Goal: Find specific page/section: Find specific page/section

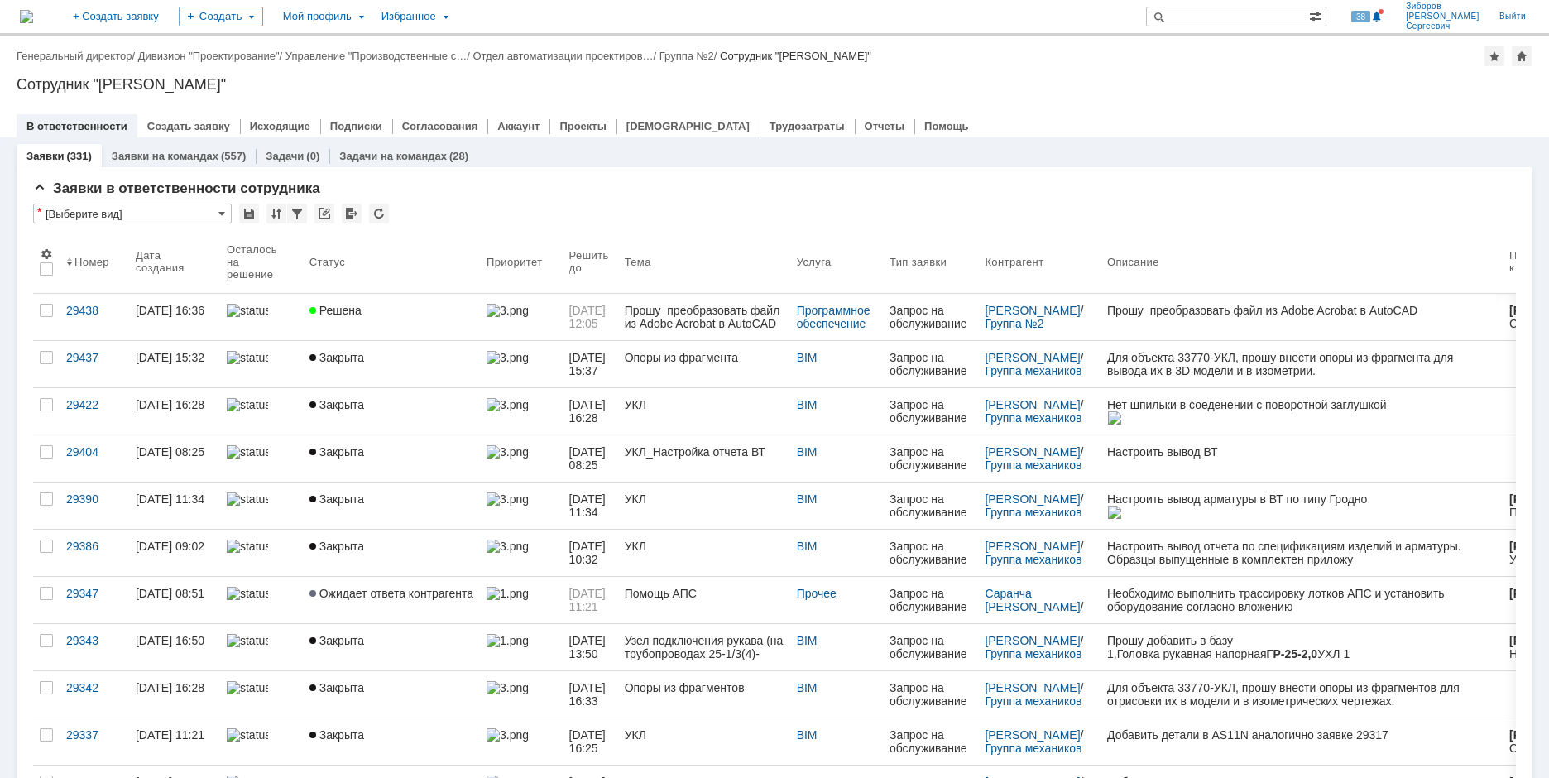
click at [179, 150] on link "Заявки на командах" at bounding box center [165, 156] width 107 height 12
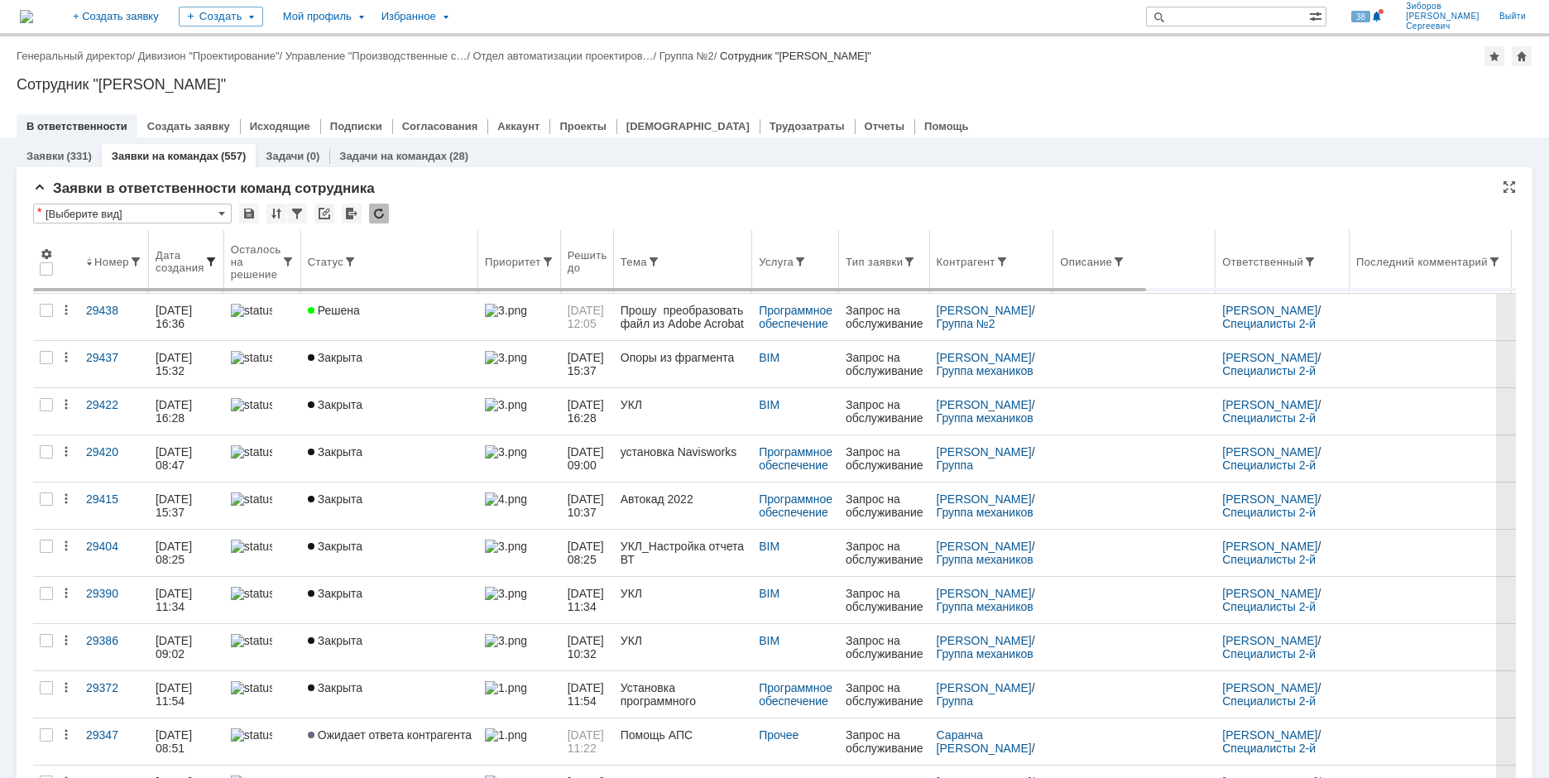
click at [214, 259] on span at bounding box center [210, 261] width 13 height 13
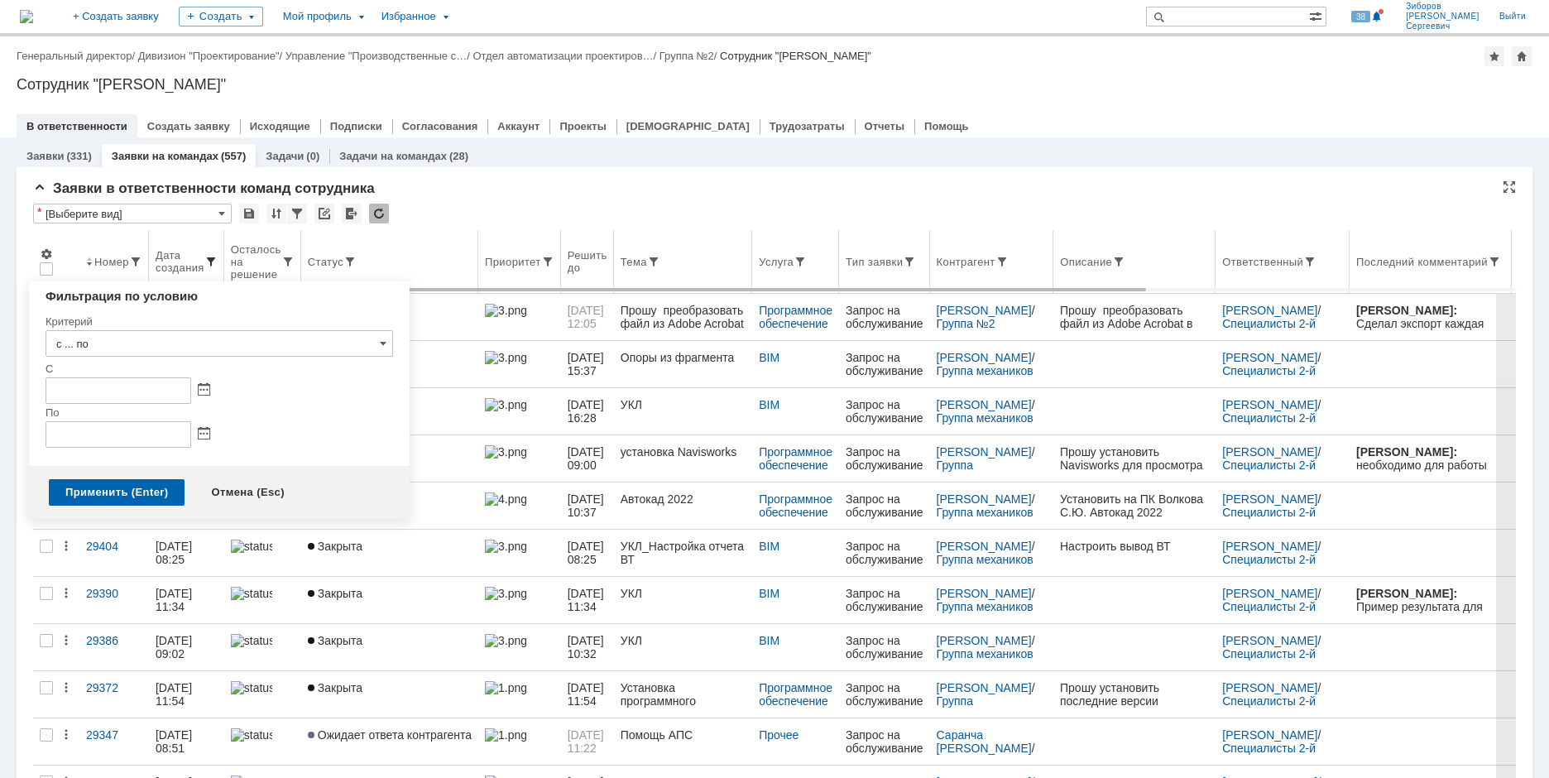
click at [210, 261] on span at bounding box center [210, 261] width 13 height 13
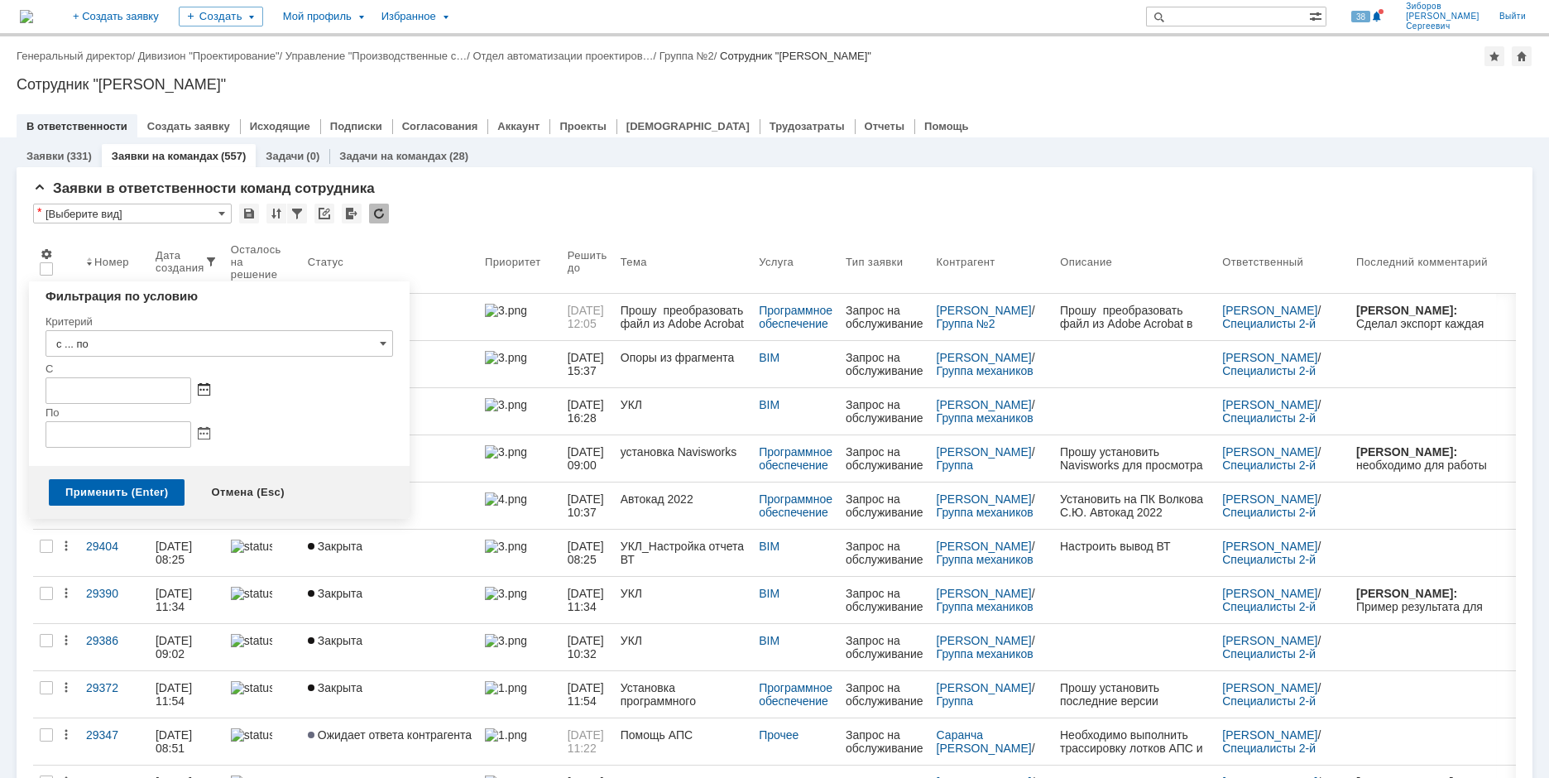
click at [198, 387] on span at bounding box center [204, 390] width 12 height 13
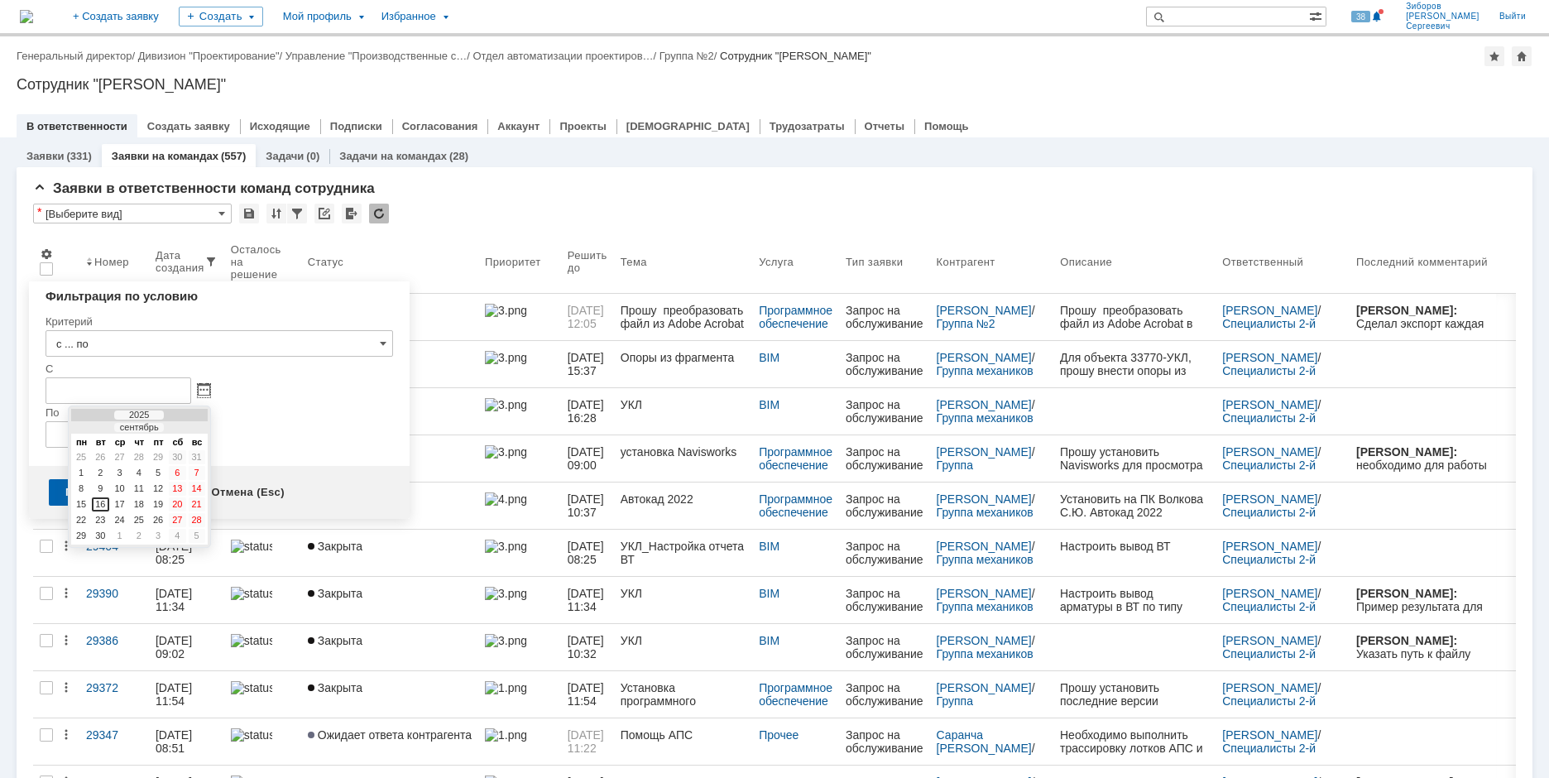
click at [95, 426] on div at bounding box center [92, 428] width 12 height 11
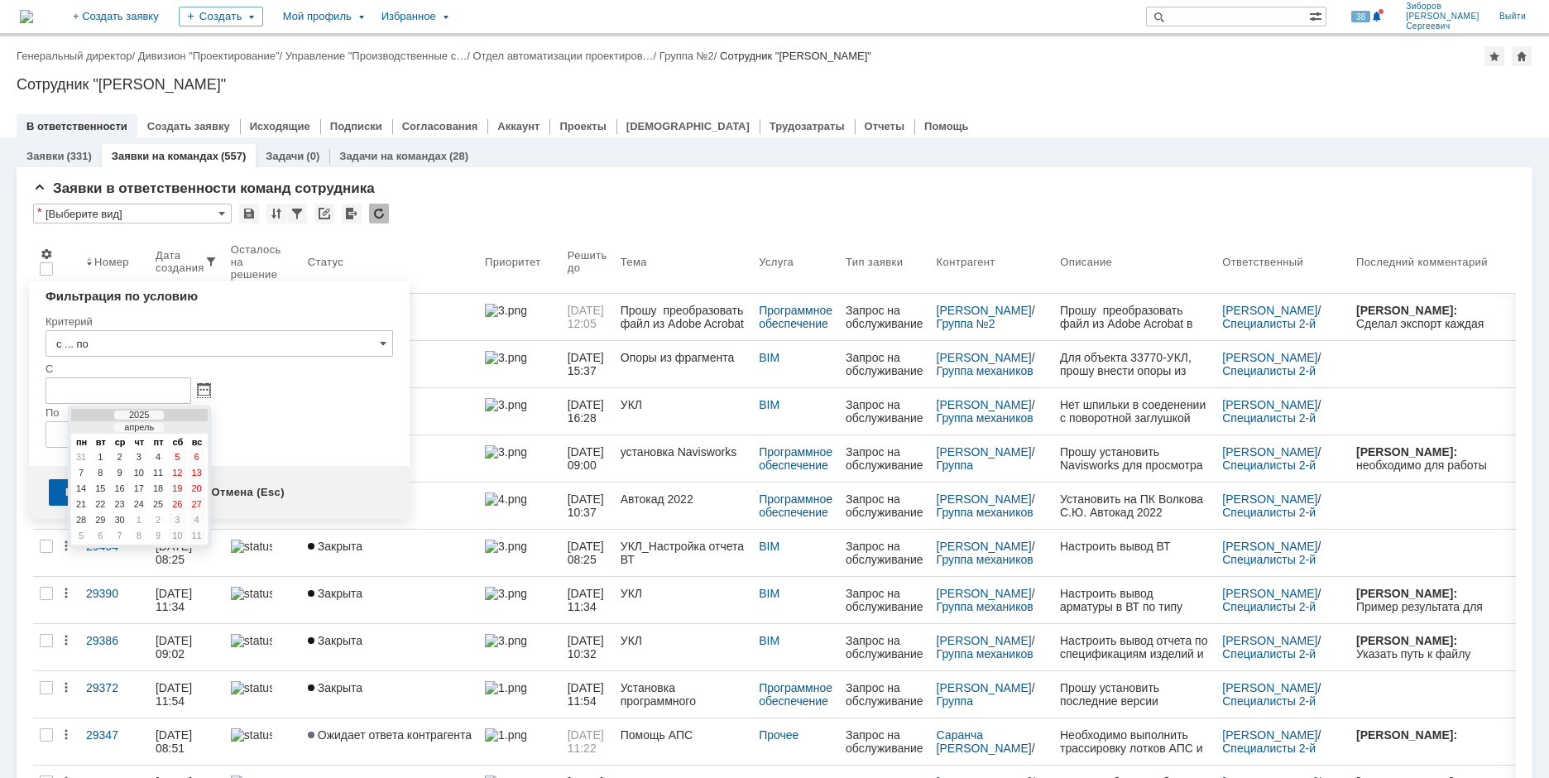
click at [94, 426] on div at bounding box center [92, 428] width 12 height 11
click at [93, 426] on div at bounding box center [92, 428] width 12 height 11
click at [121, 457] on div "1" at bounding box center [120, 457] width 17 height 14
type input "[DATE] 00:00"
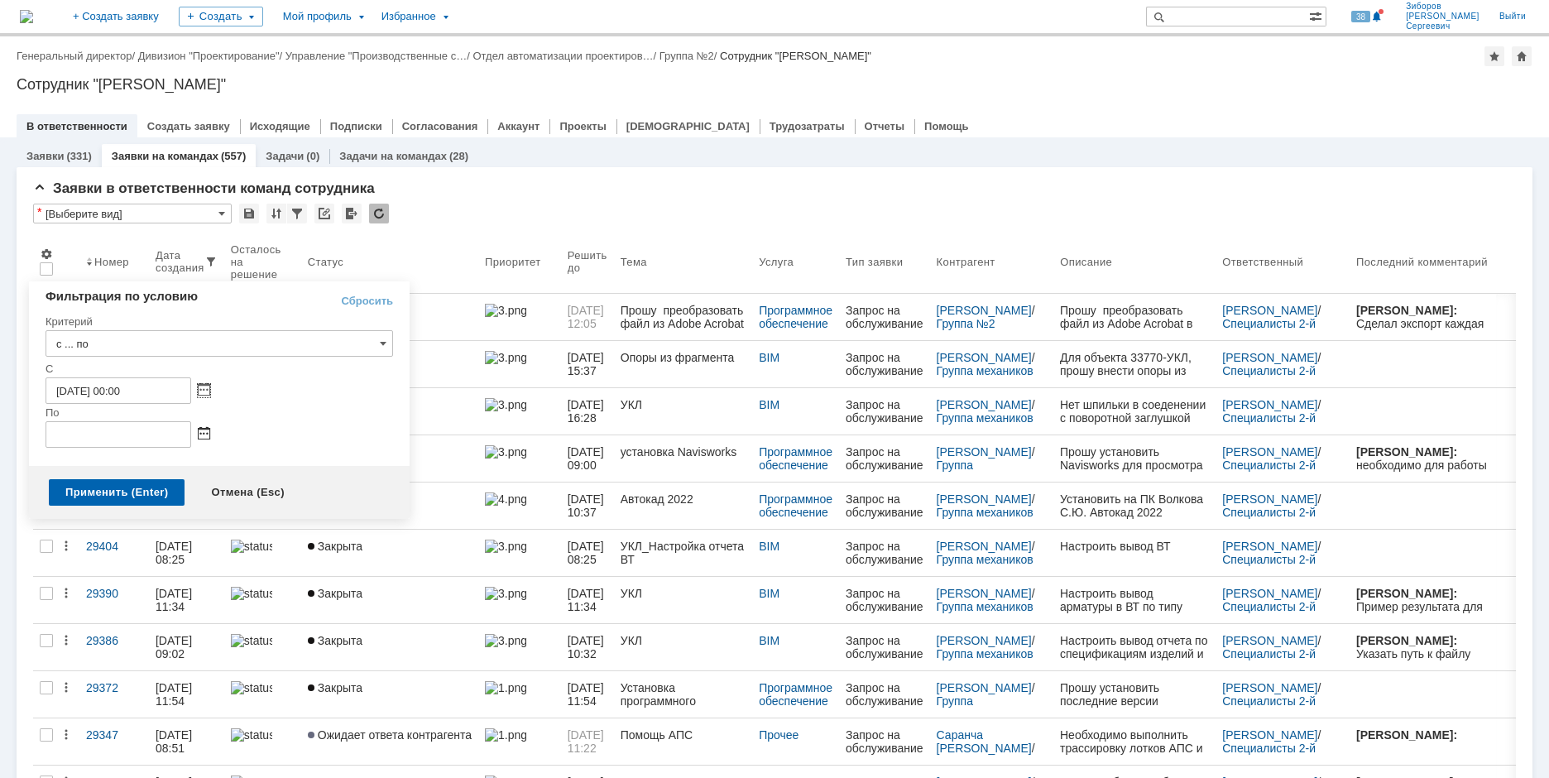
click at [204, 435] on span at bounding box center [204, 434] width 12 height 13
drag, startPoint x: 102, startPoint y: 546, endPoint x: 84, endPoint y: 518, distance: 33.5
click at [103, 546] on div "16" at bounding box center [100, 548] width 17 height 14
type input "[DATE] 23:59"
click at [93, 488] on div "Применить (Enter)" at bounding box center [117, 492] width 136 height 26
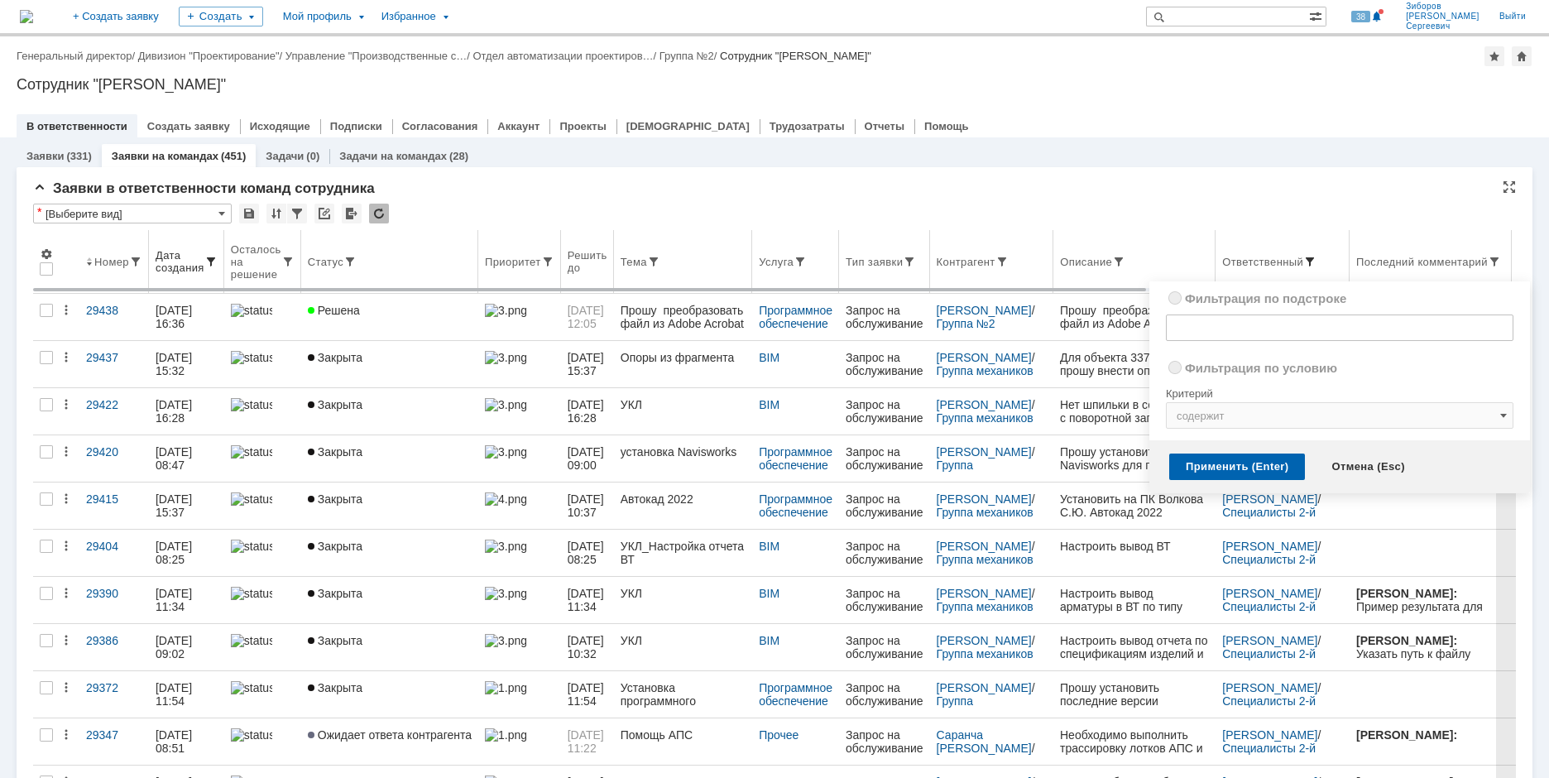
click at [1317, 258] on span at bounding box center [1310, 261] width 13 height 13
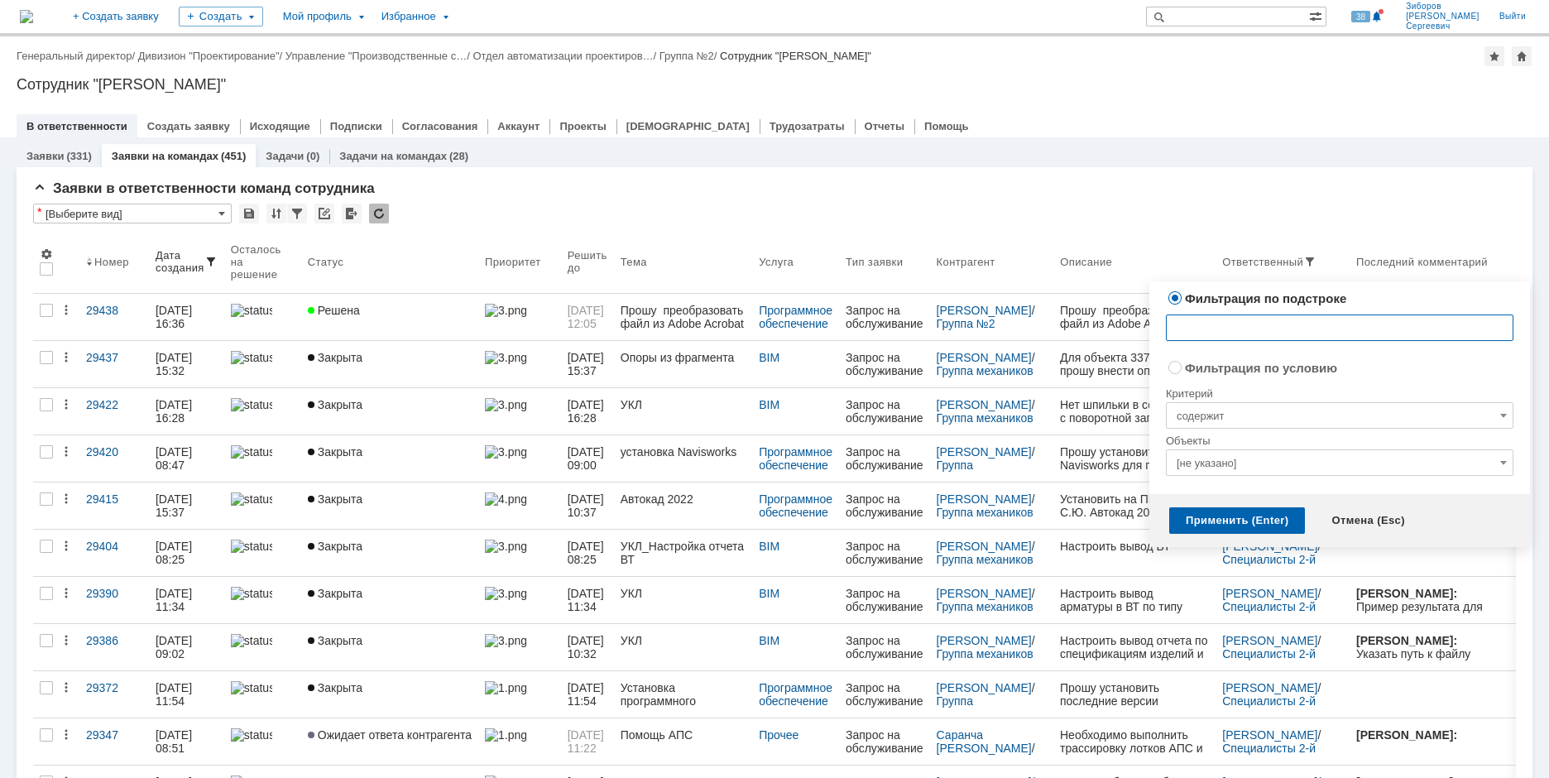
radio input "false"
radio input "true"
click at [1488, 456] on input "[не указано]" at bounding box center [1340, 462] width 348 height 26
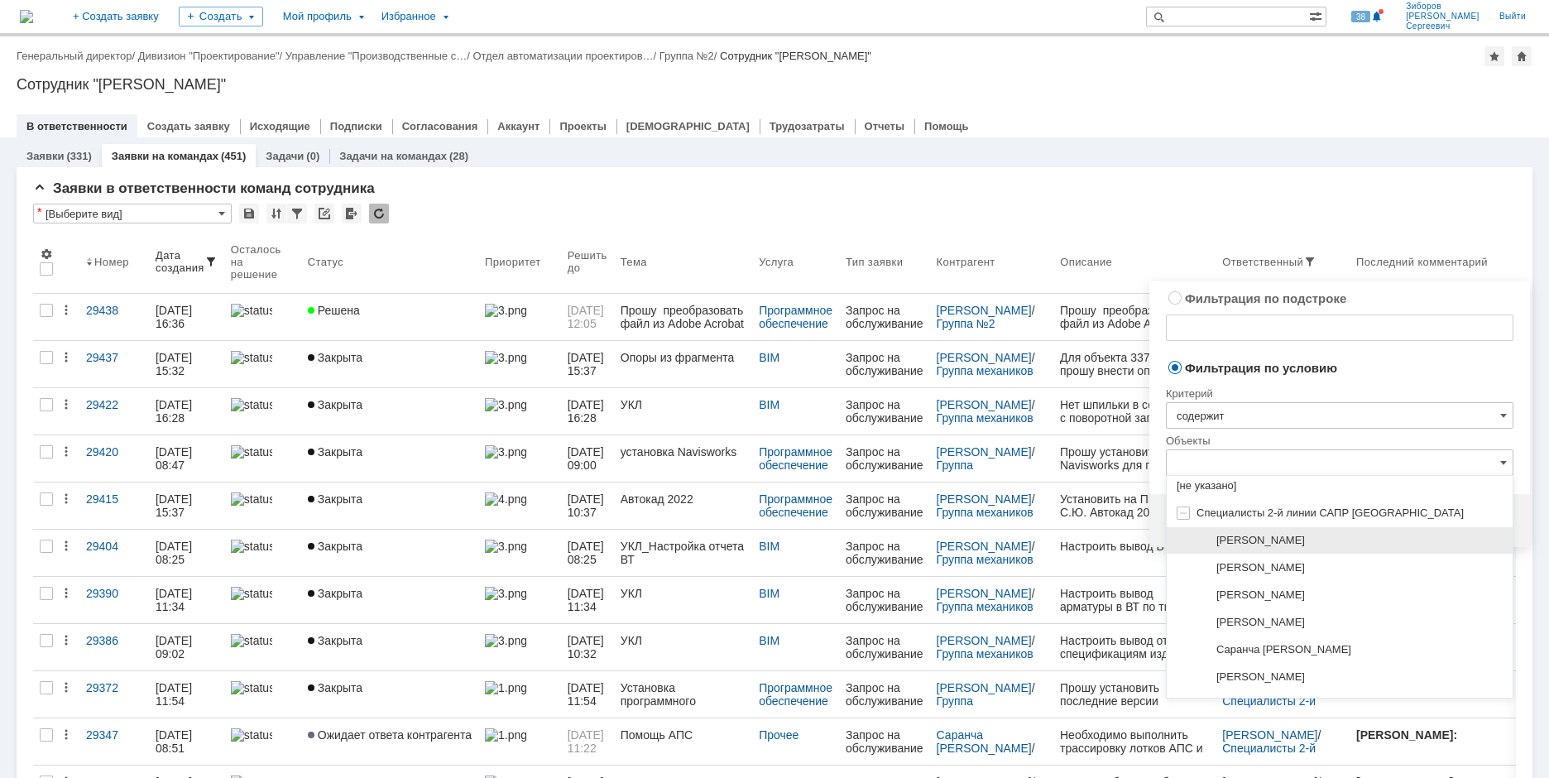
click at [1276, 537] on span "[PERSON_NAME]" at bounding box center [1261, 540] width 89 height 12
type input "[PERSON_NAME]"
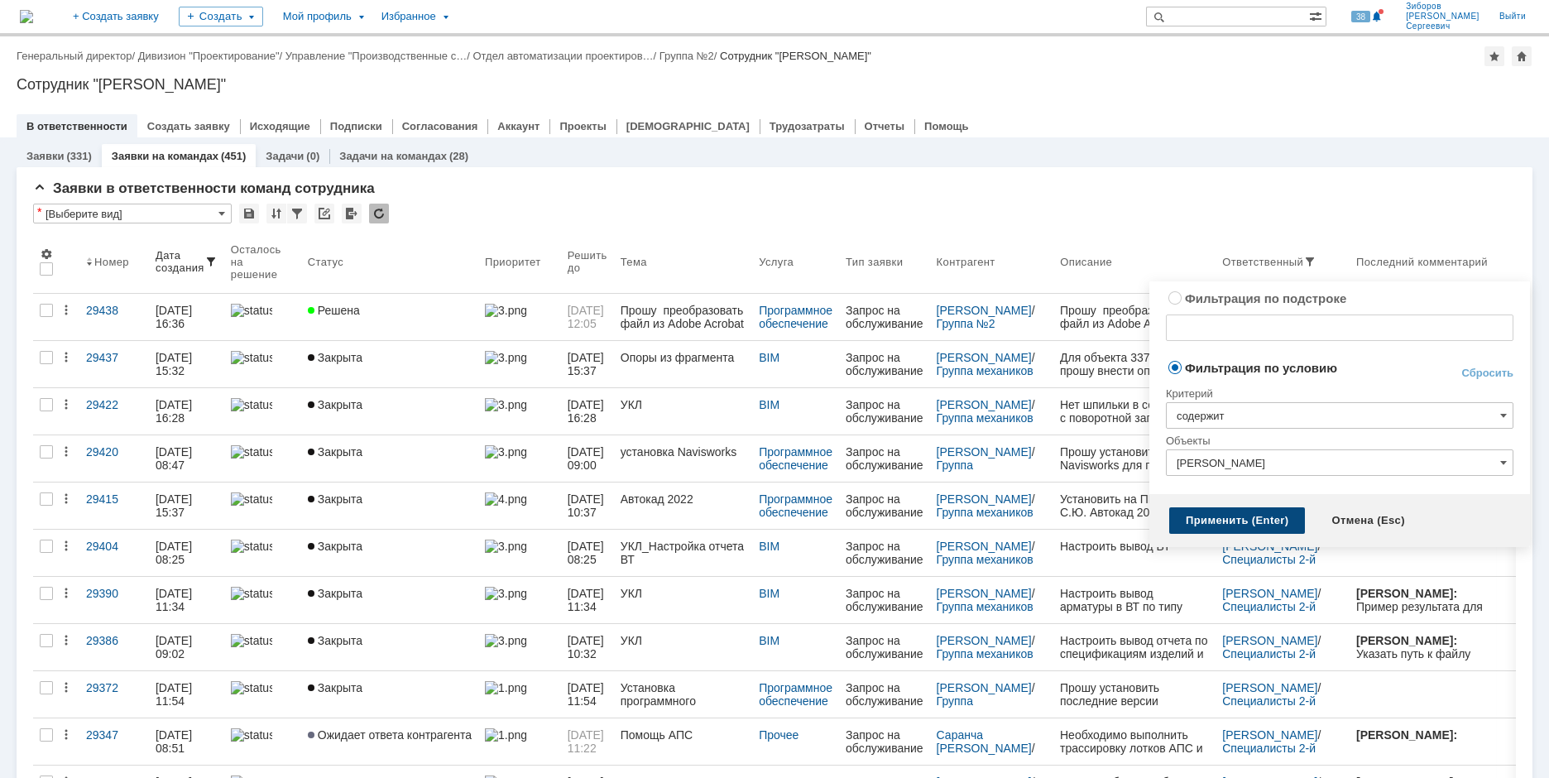
click at [1239, 516] on div "Применить (Enter)" at bounding box center [1238, 520] width 136 height 26
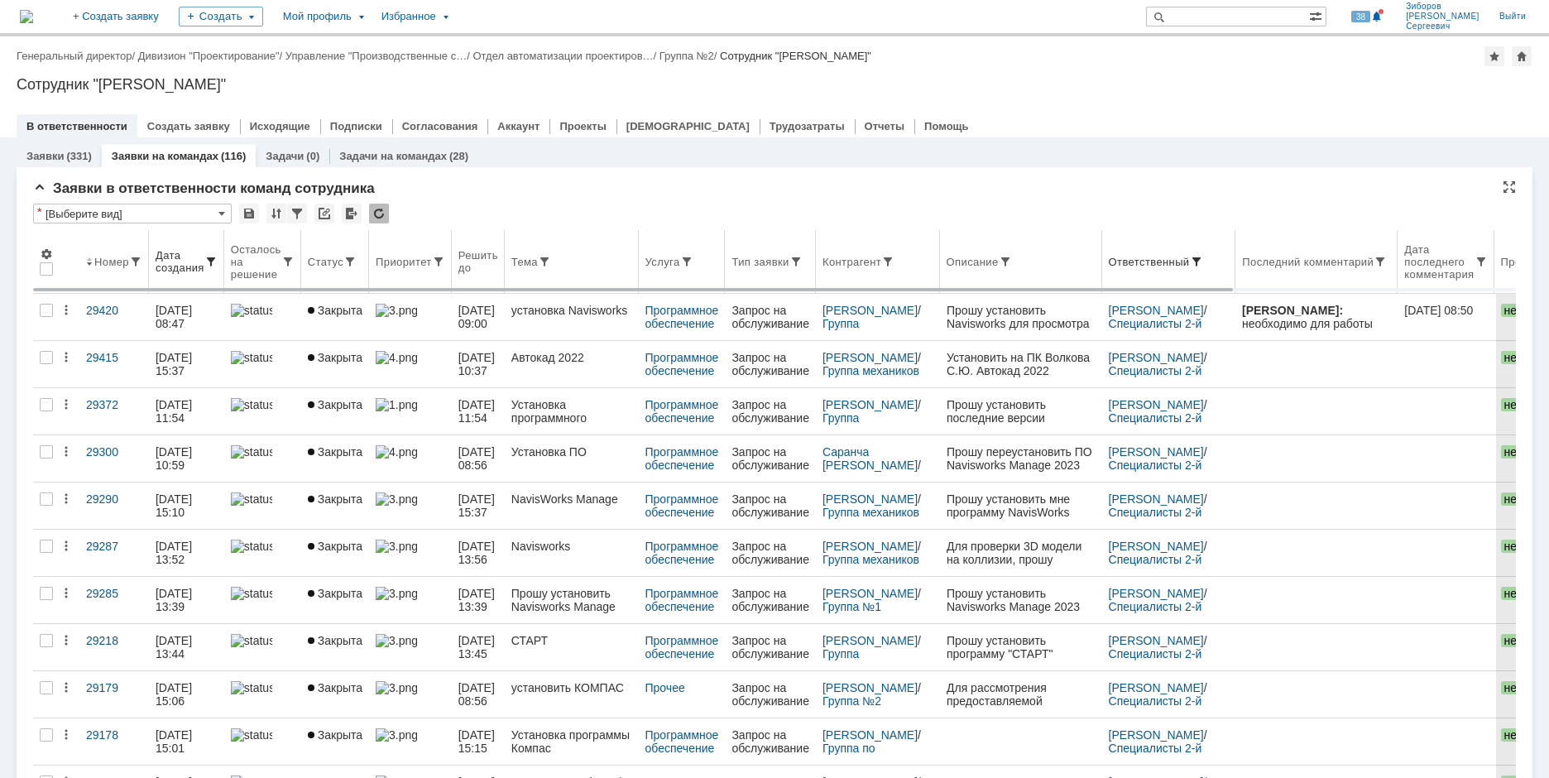
click at [1199, 257] on span at bounding box center [1196, 261] width 13 height 13
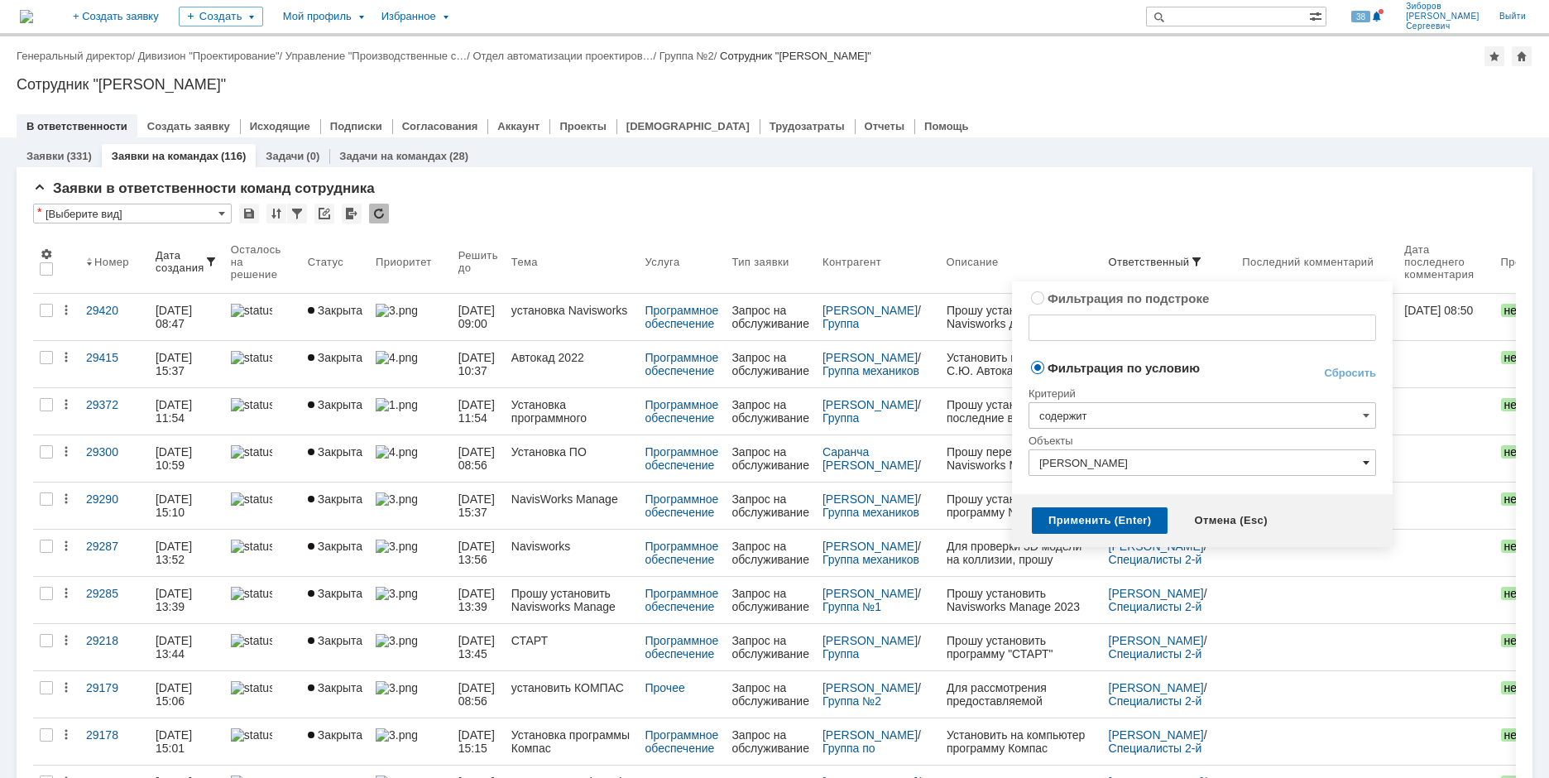
click at [1363, 459] on span at bounding box center [1366, 462] width 7 height 13
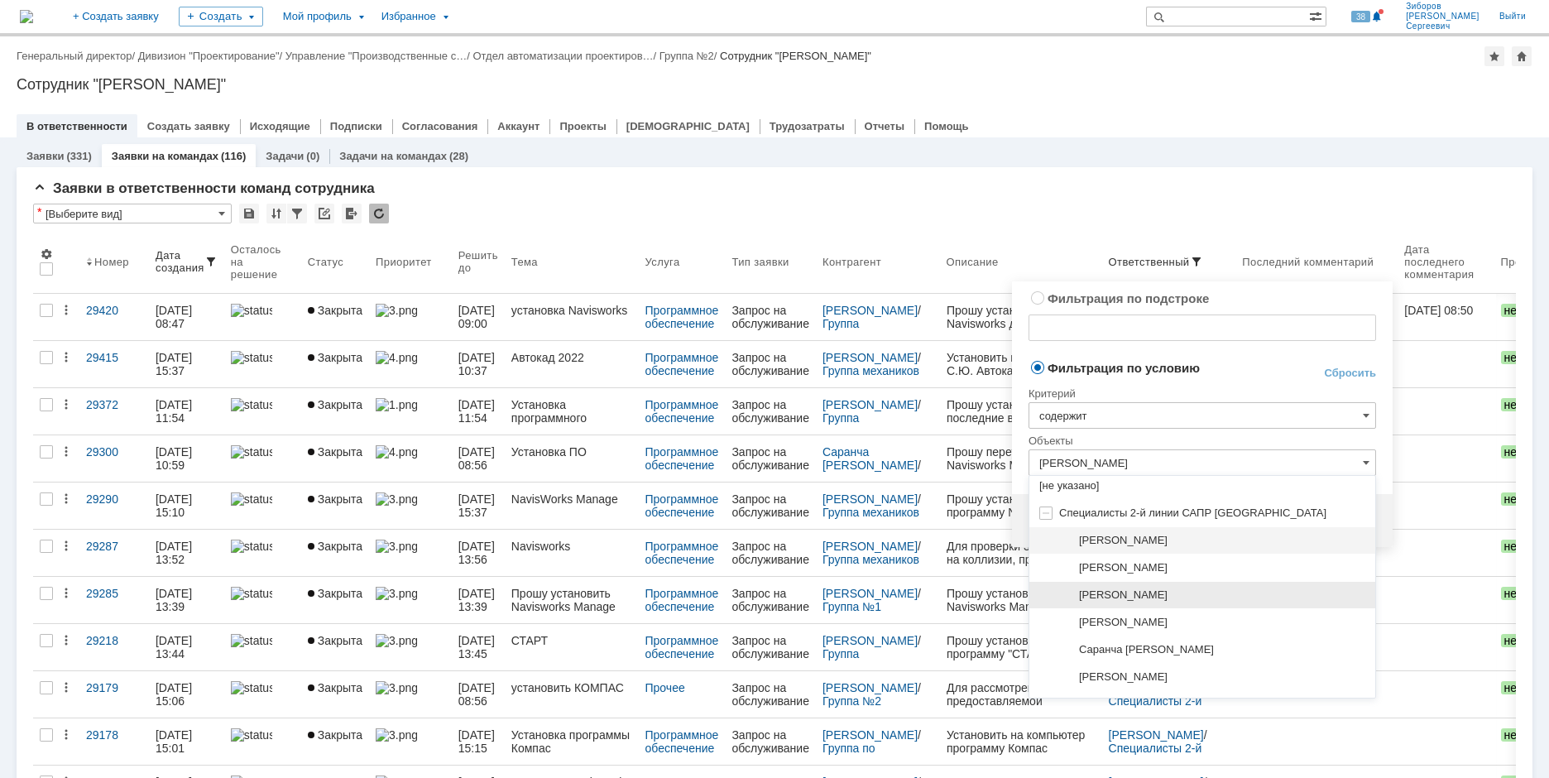
click at [1145, 591] on span "[PERSON_NAME]" at bounding box center [1123, 594] width 89 height 12
type input "[PERSON_NAME]"
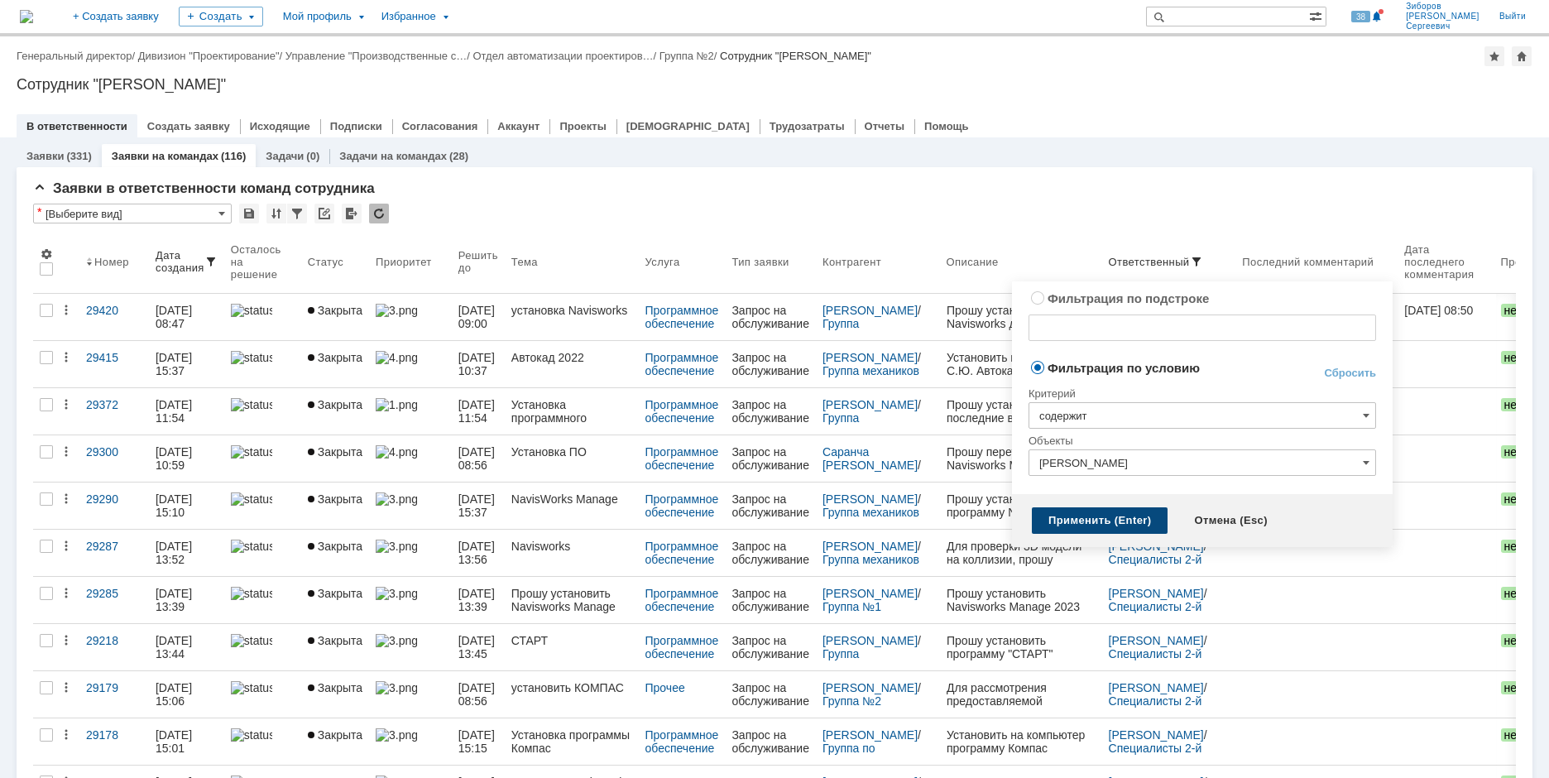
click at [1111, 519] on div "Применить (Enter)" at bounding box center [1100, 520] width 136 height 26
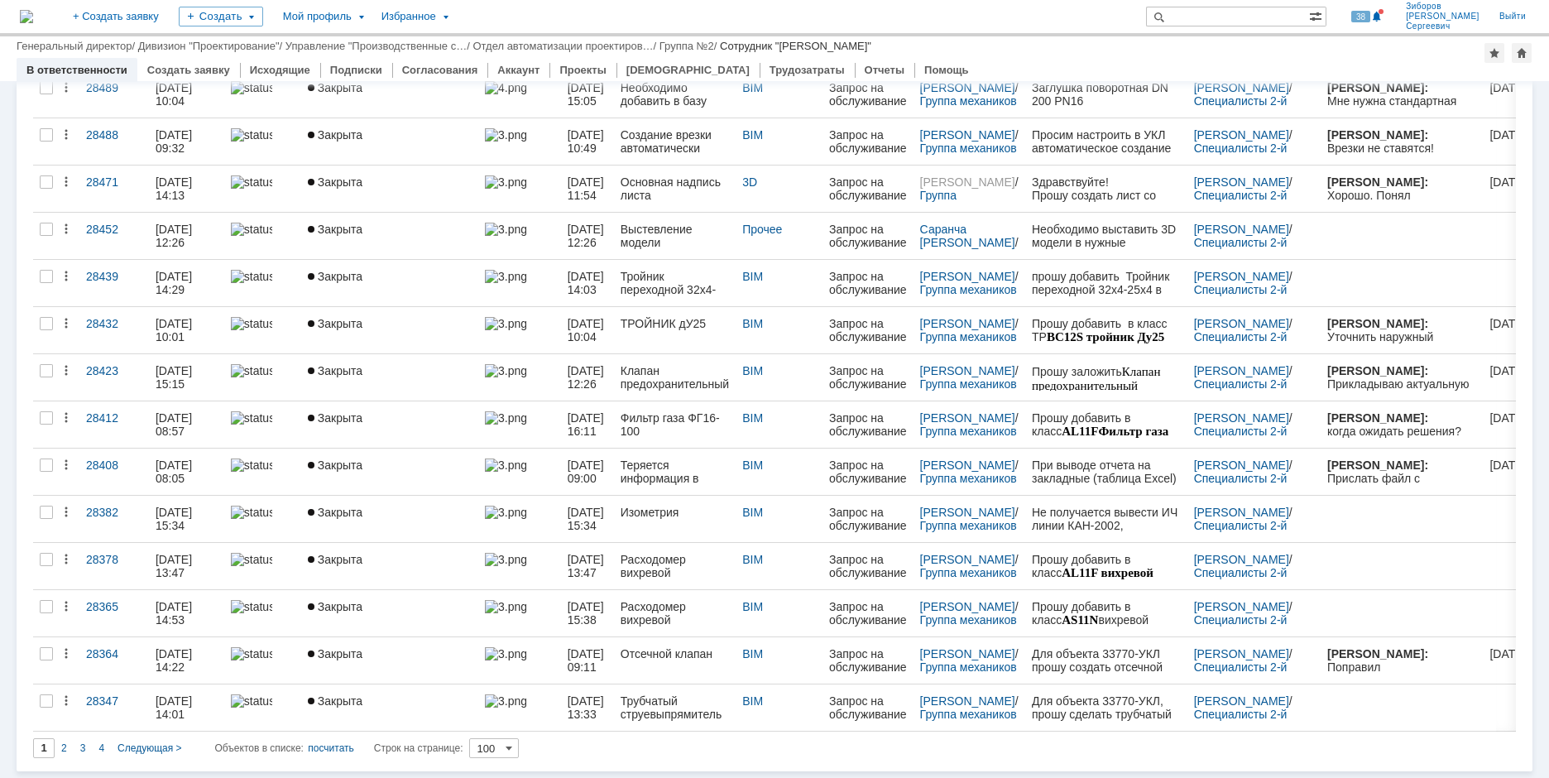
click at [99, 748] on span "4" at bounding box center [101, 748] width 6 height 12
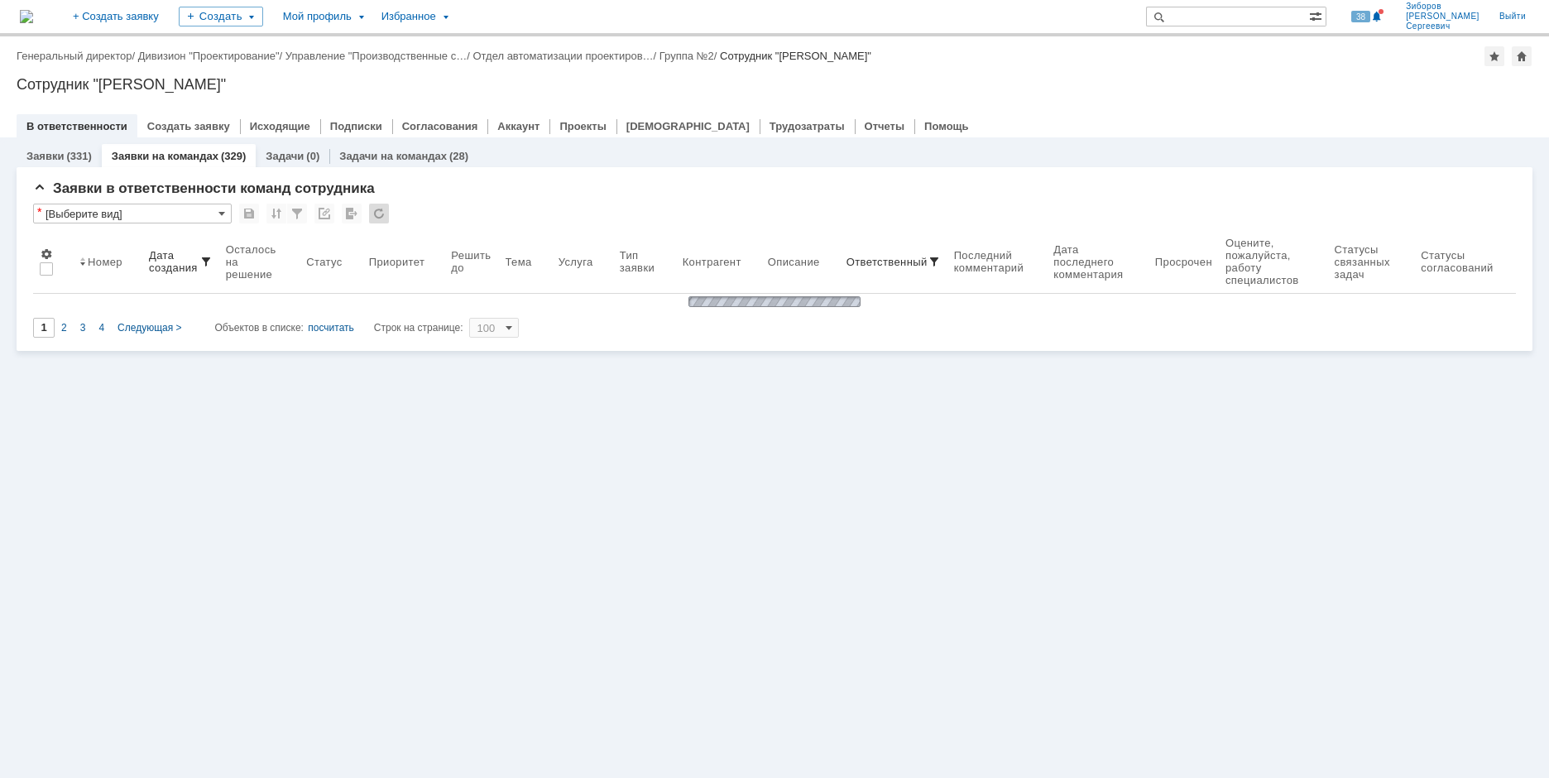
type input "4"
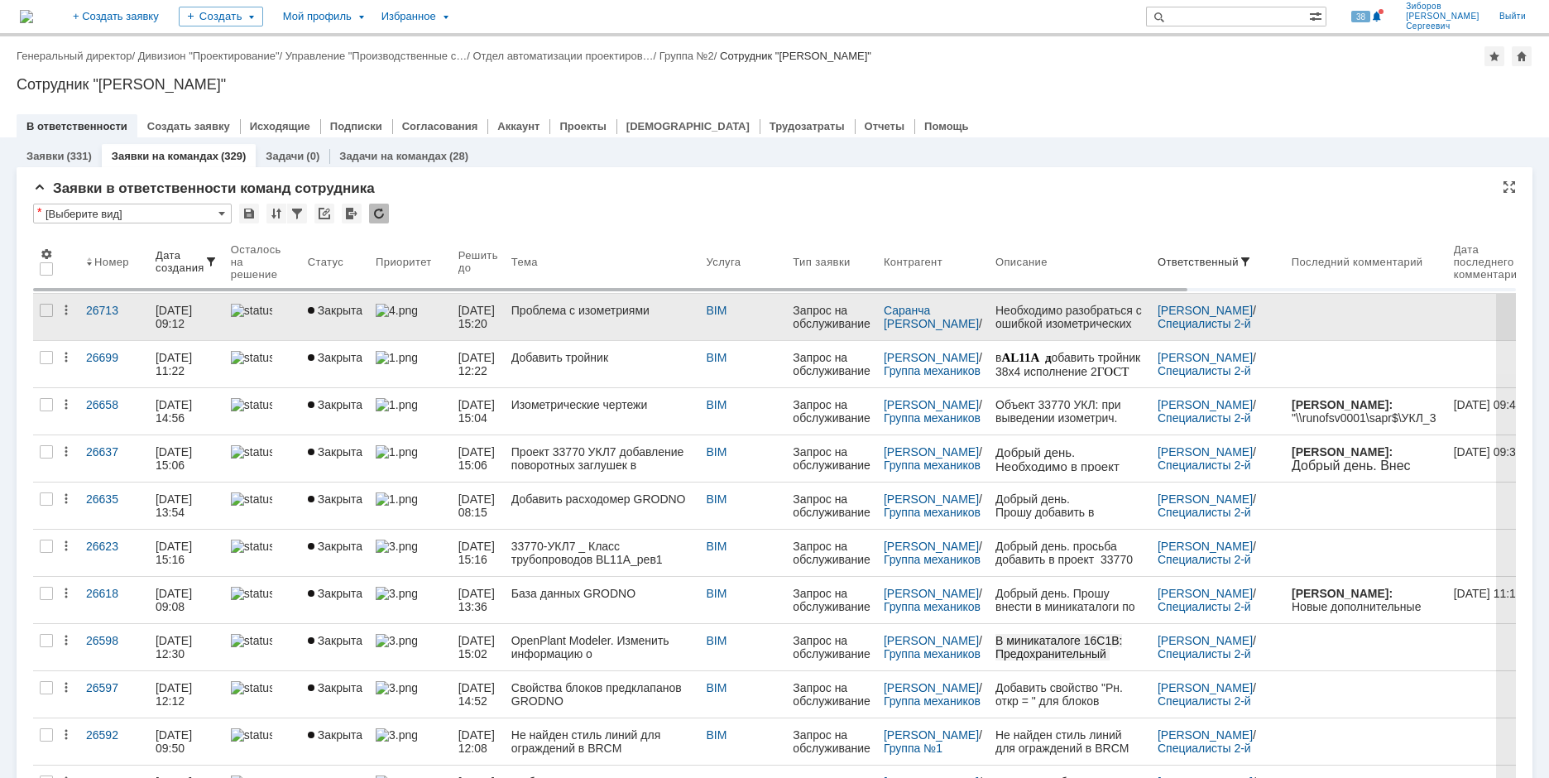
click at [568, 325] on link "Проблема с изометриями" at bounding box center [602, 317] width 195 height 46
